Goal: Find contact information: Find contact information

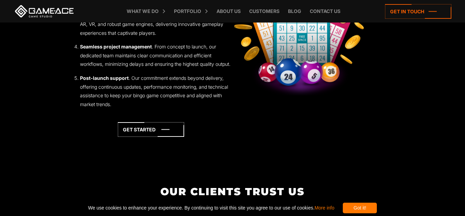
scroll to position [968, 0]
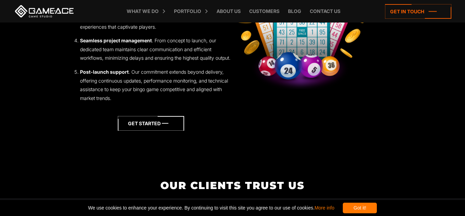
click at [159, 131] on icon at bounding box center [151, 123] width 66 height 15
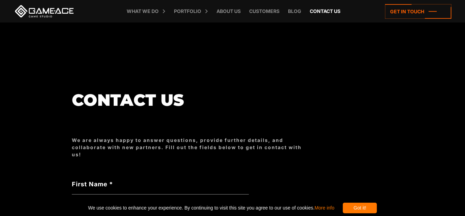
click at [317, 10] on link "Contact us" at bounding box center [325, 11] width 37 height 22
click at [377, 207] on div "Got it!" at bounding box center [360, 207] width 34 height 11
